Goal: Task Accomplishment & Management: Use online tool/utility

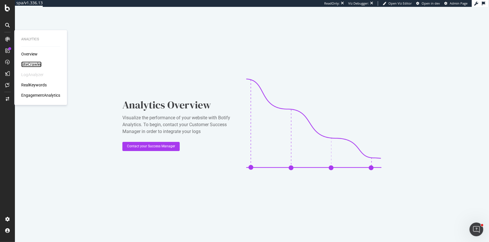
click at [29, 64] on div "SiteCrawler" at bounding box center [31, 65] width 20 height 6
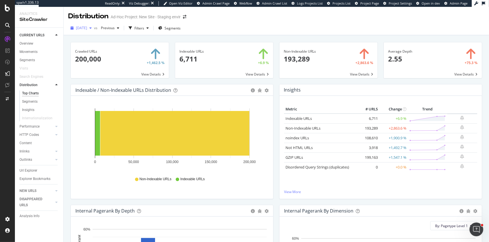
click at [80, 30] on span "2025 Aug. 14th" at bounding box center [81, 28] width 11 height 5
click at [89, 39] on div "2025 Aug. 22nd" at bounding box center [92, 39] width 31 height 5
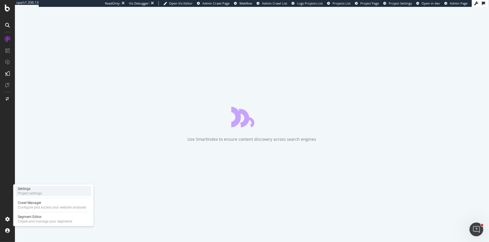
click at [32, 191] on div "Settings" at bounding box center [30, 189] width 24 height 5
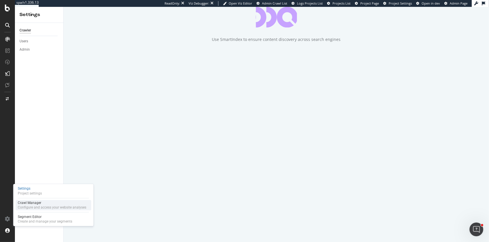
click at [37, 205] on div "Crawl Manager" at bounding box center [52, 203] width 68 height 5
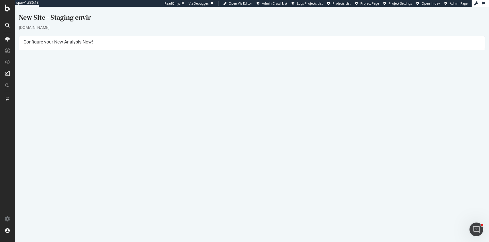
click at [239, 144] on button "Yes! Start Now" at bounding box center [245, 141] width 36 height 9
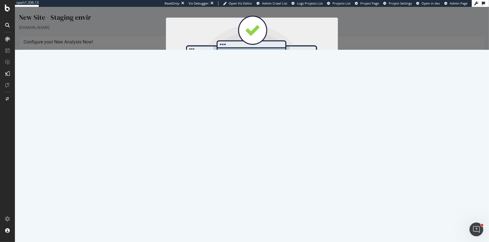
click at [260, 101] on button "Start Now" at bounding box center [262, 102] width 25 height 10
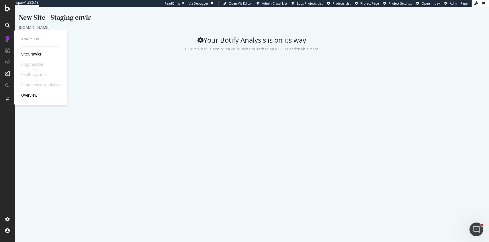
click at [30, 54] on div "SiteCrawler" at bounding box center [31, 54] width 20 height 6
